Goal: Information Seeking & Learning: Learn about a topic

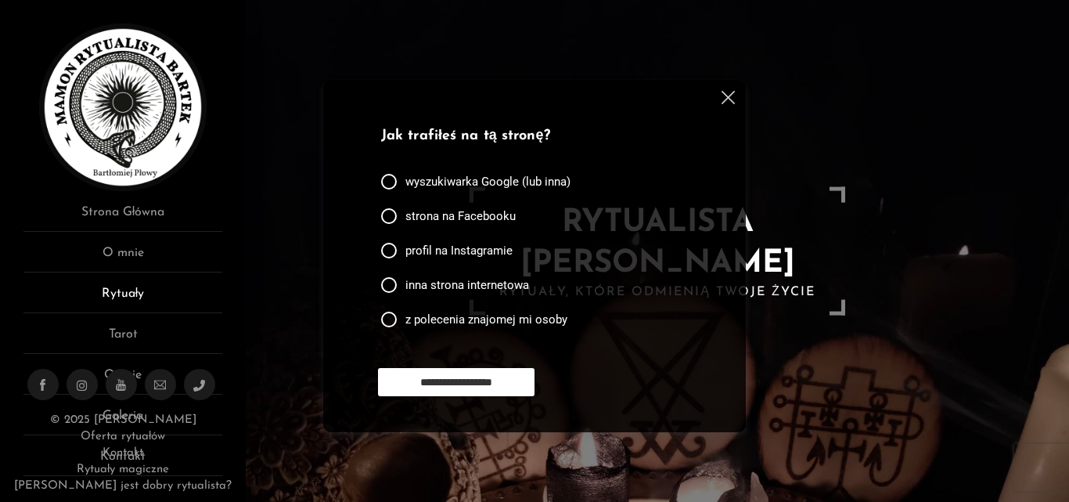
click at [109, 285] on link "Rytuały" at bounding box center [122, 298] width 199 height 29
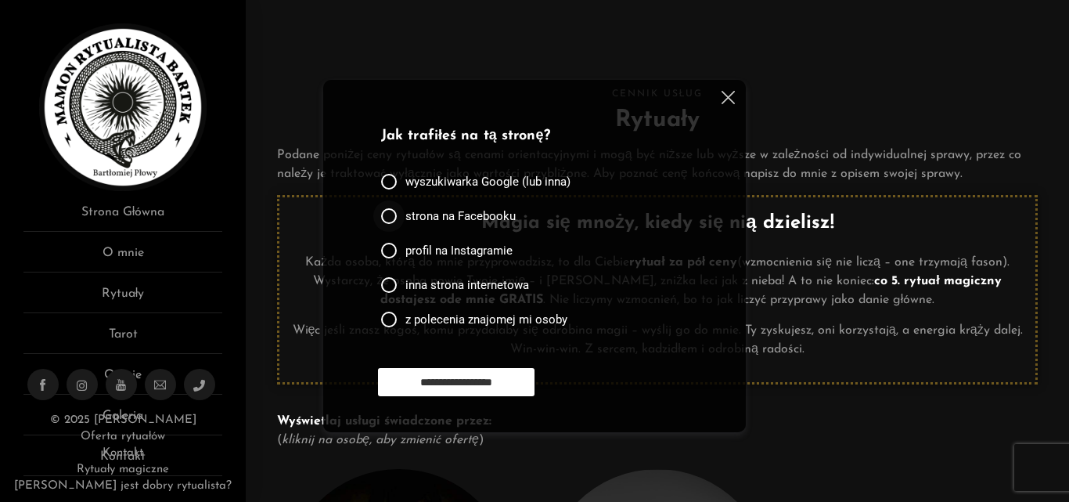
click at [392, 215] on div at bounding box center [389, 216] width 16 height 16
click at [724, 94] on img at bounding box center [728, 97] width 13 height 13
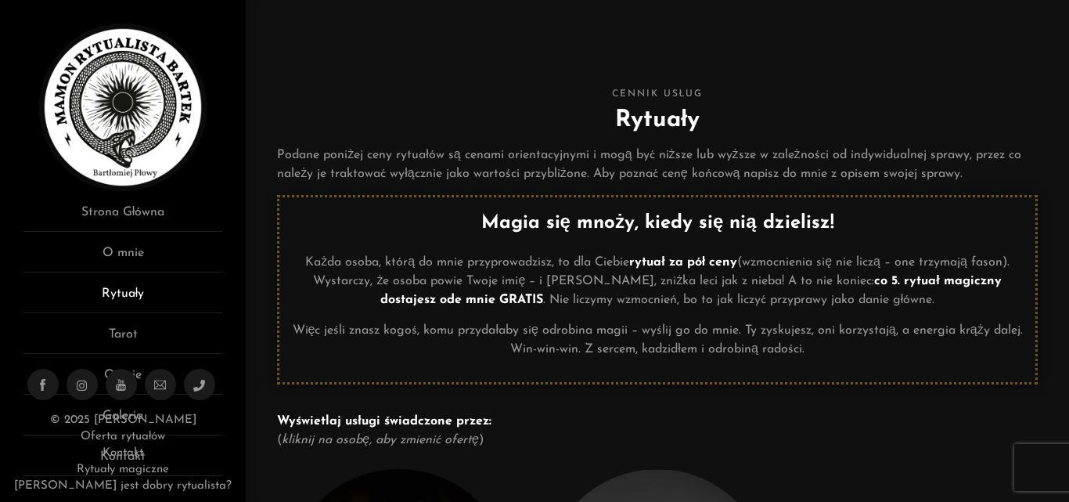
click at [125, 287] on link "Rytuały" at bounding box center [122, 298] width 199 height 29
click at [125, 286] on link "Rytuały" at bounding box center [122, 298] width 199 height 29
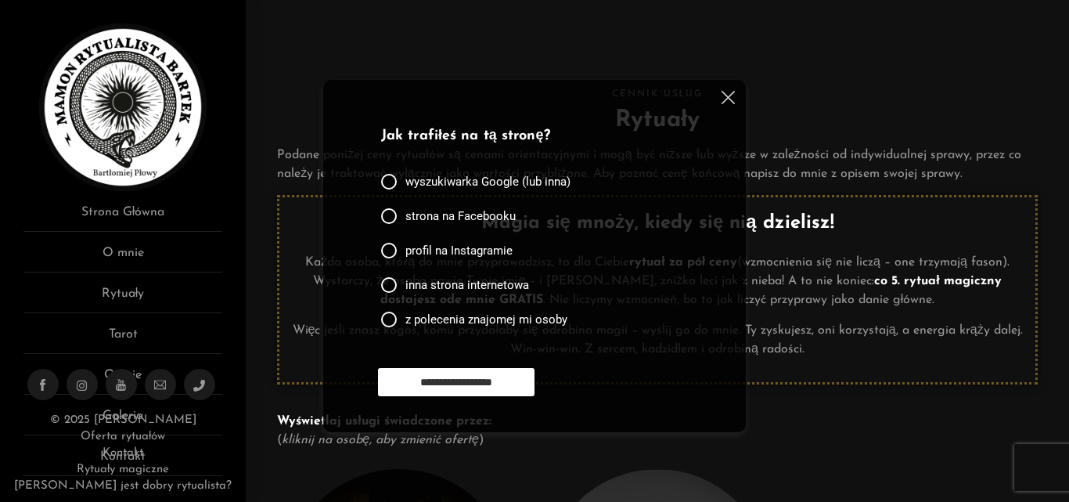
click at [729, 95] on img at bounding box center [728, 97] width 13 height 13
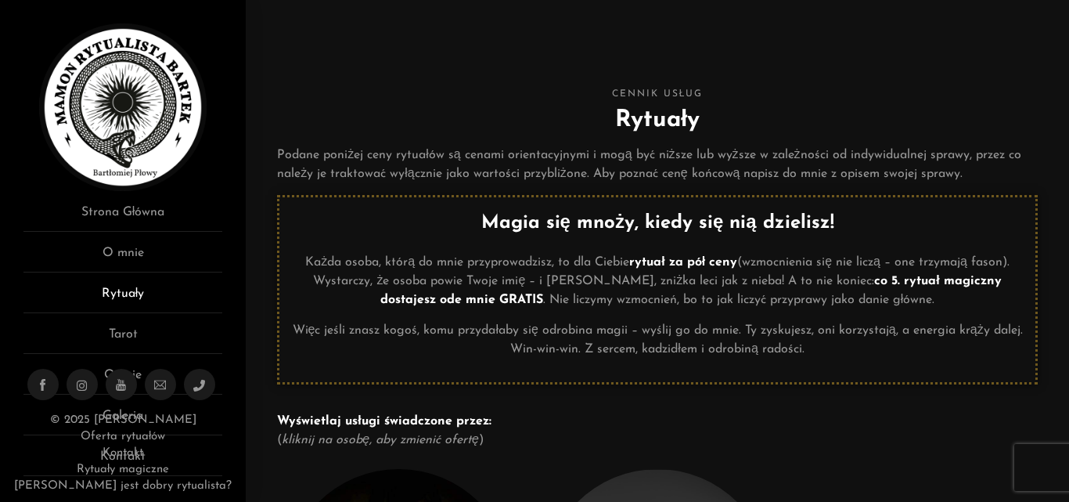
click at [109, 291] on link "Rytuały" at bounding box center [122, 298] width 199 height 29
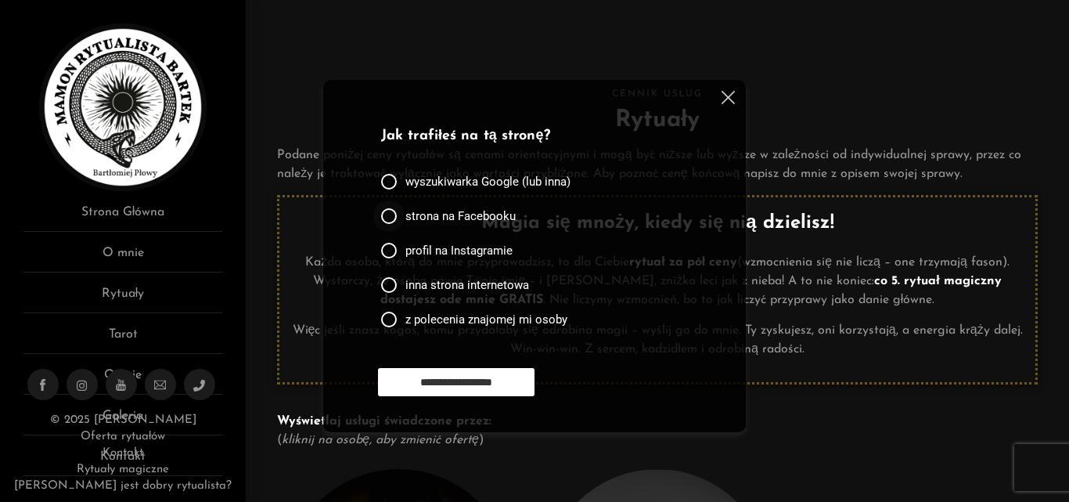
click at [388, 218] on div at bounding box center [389, 216] width 16 height 16
click at [387, 175] on div at bounding box center [389, 182] width 16 height 16
click at [492, 375] on input "**********" at bounding box center [456, 382] width 157 height 28
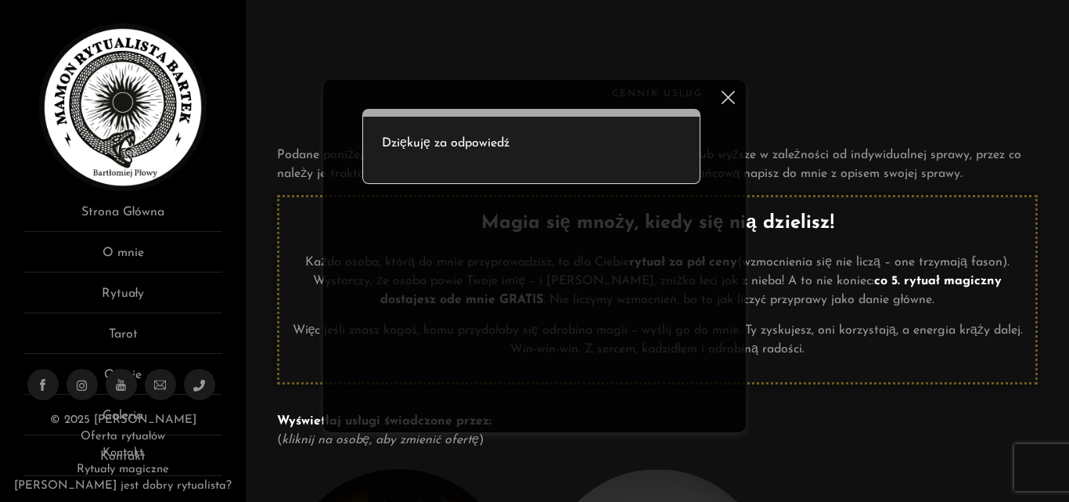
click at [726, 94] on img at bounding box center [728, 97] width 13 height 13
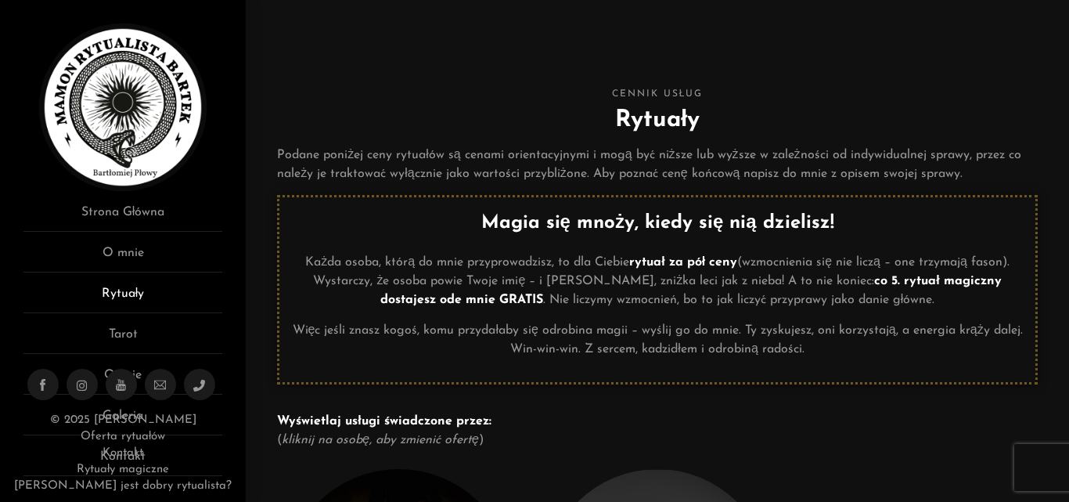
click at [129, 288] on link "Rytuały" at bounding box center [122, 298] width 199 height 29
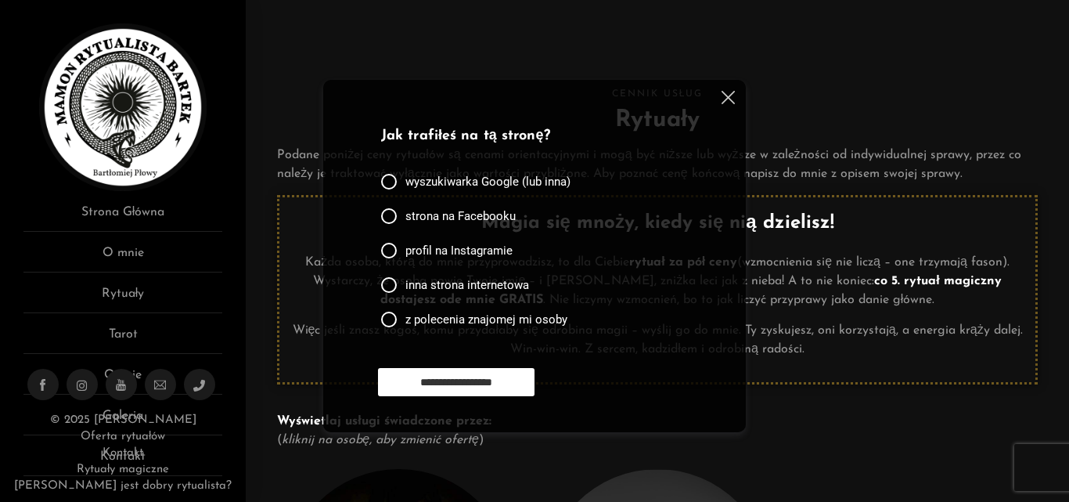
click at [729, 96] on img at bounding box center [728, 97] width 13 height 13
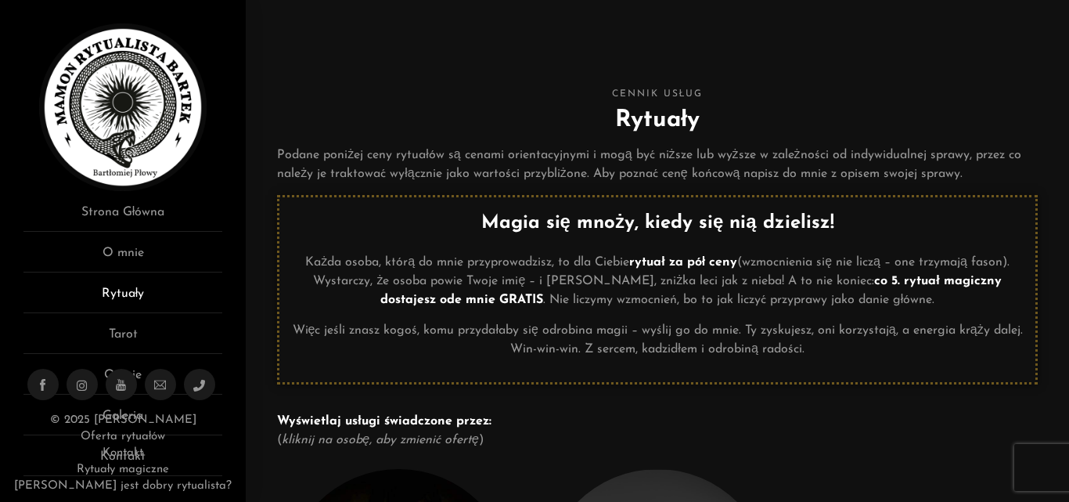
click at [113, 286] on link "Rytuały" at bounding box center [122, 298] width 199 height 29
